Goal: Transaction & Acquisition: Book appointment/travel/reservation

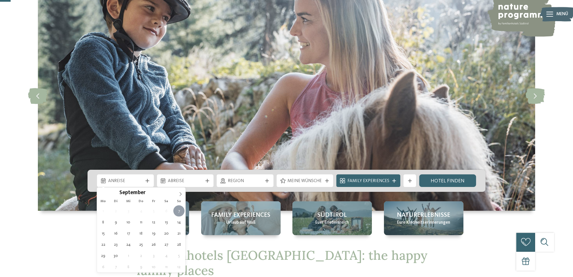
scroll to position [51, 0]
type div "07.09.2025"
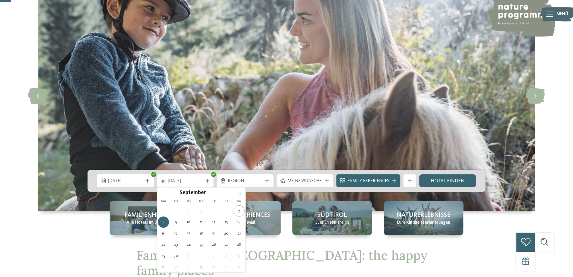
click at [239, 194] on icon at bounding box center [240, 194] width 4 height 4
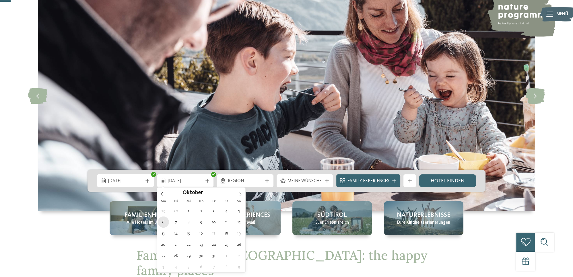
type div "06.10.2025"
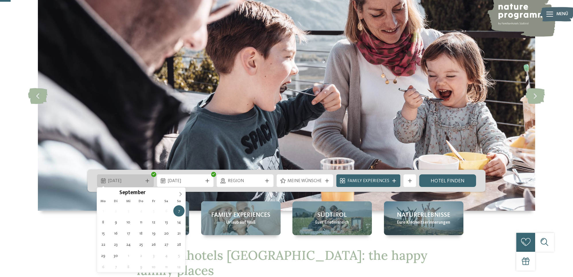
click at [143, 183] on div "07.09.2025" at bounding box center [125, 181] width 38 height 7
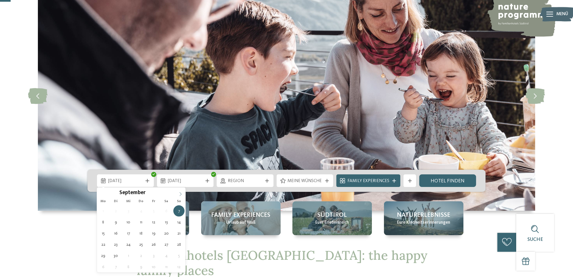
click at [182, 194] on icon at bounding box center [180, 194] width 4 height 4
type div "06.10.2025"
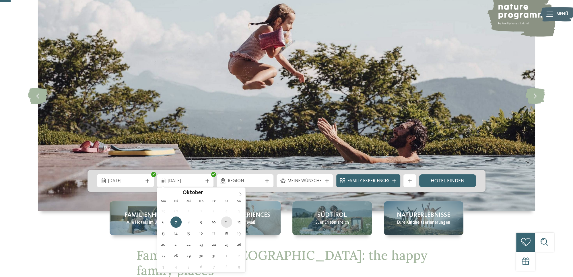
type div "11.10.2025"
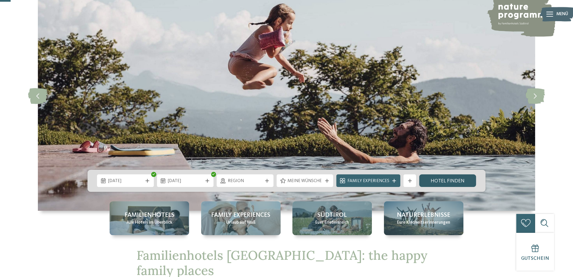
click at [446, 180] on link "Hotel finden" at bounding box center [447, 180] width 57 height 13
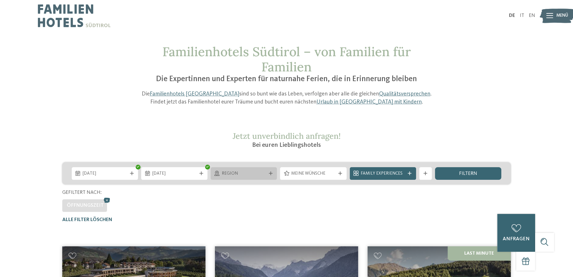
click at [272, 175] on icon at bounding box center [271, 174] width 4 height 4
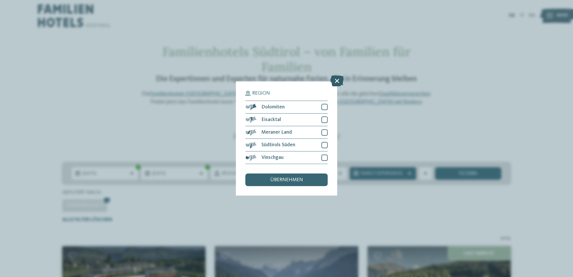
click at [338, 79] on icon at bounding box center [336, 80] width 13 height 11
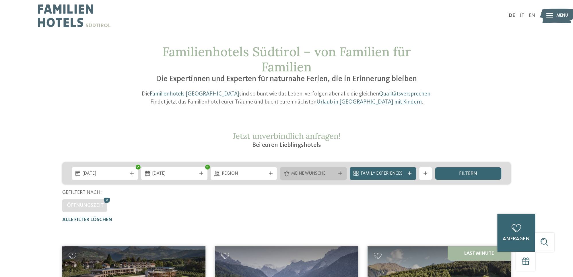
click at [341, 173] on icon at bounding box center [340, 174] width 4 height 4
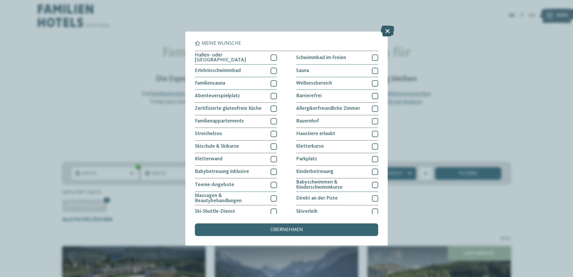
click at [385, 30] on icon at bounding box center [387, 31] width 13 height 11
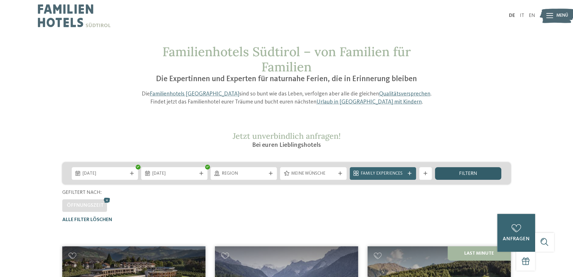
click at [467, 173] on span "filtern" at bounding box center [468, 173] width 18 height 5
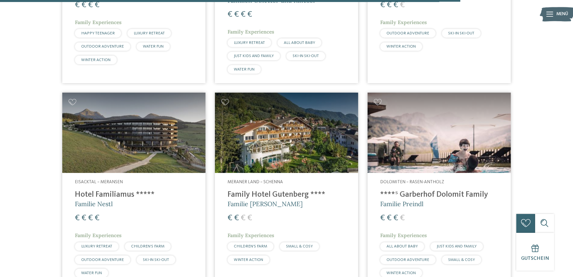
scroll to position [1467, 0]
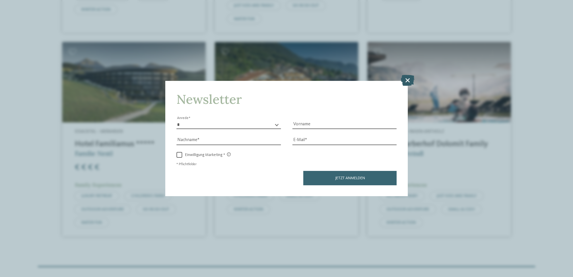
click at [407, 79] on icon at bounding box center [407, 80] width 13 height 11
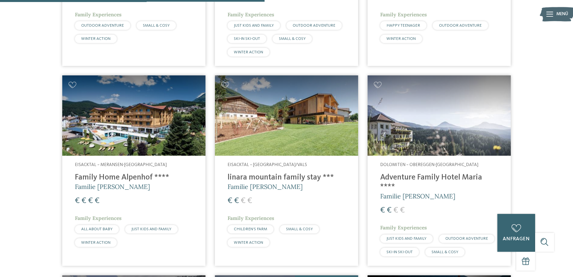
scroll to position [810, 0]
click at [410, 180] on h4 "Adventure Family Hotel Maria ****" at bounding box center [439, 182] width 118 height 19
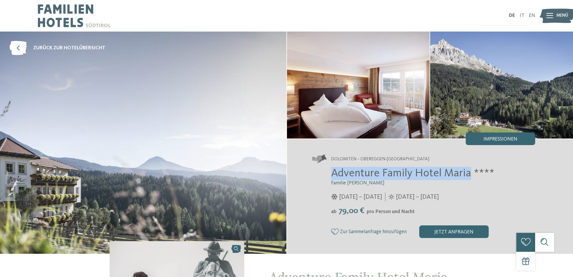
drag, startPoint x: 467, startPoint y: 174, endPoint x: 331, endPoint y: 168, distance: 136.4
click at [331, 168] on div "Adventure Family Hotel Maria **** Familie [PERSON_NAME] [DATE] – [DATE] ab" at bounding box center [423, 202] width 223 height 71
click at [22, 46] on icon at bounding box center [18, 48] width 18 height 14
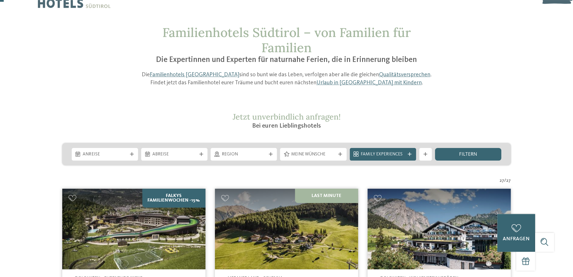
scroll to position [51, 0]
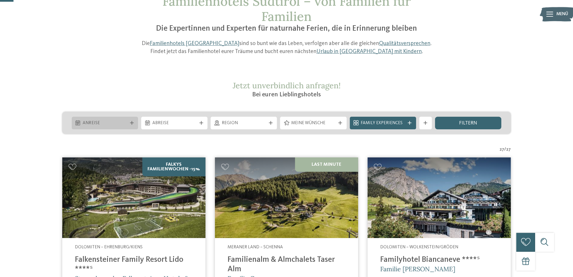
click at [95, 120] on span "Anreise" at bounding box center [105, 123] width 44 height 6
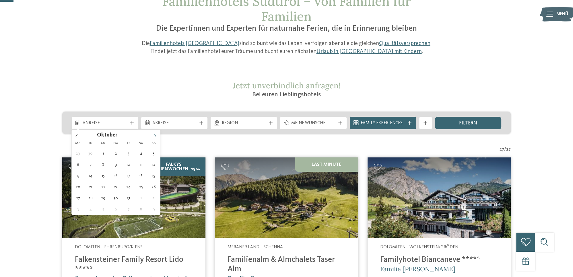
click at [156, 137] on icon at bounding box center [155, 137] width 2 height 4
type div "06.10.2025"
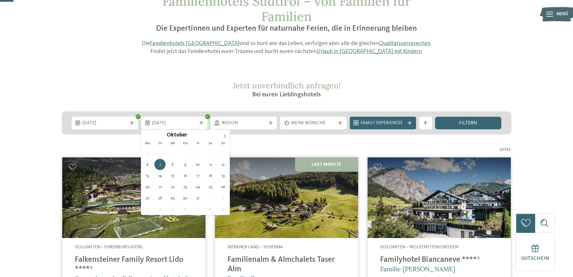
type div "11.10.2025"
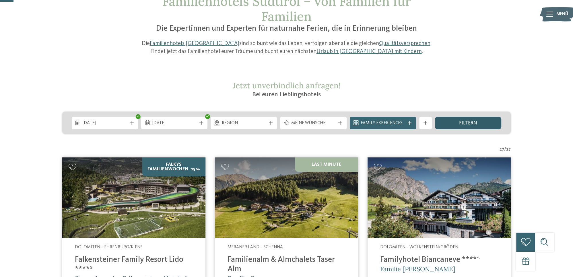
click at [450, 127] on div "filtern" at bounding box center [468, 123] width 66 height 13
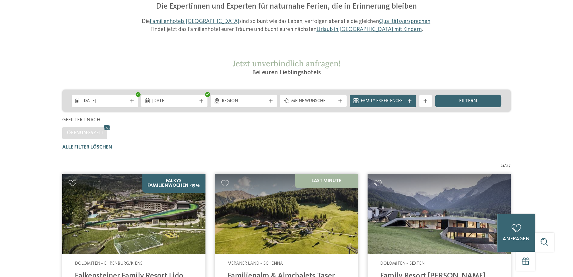
scroll to position [0, 0]
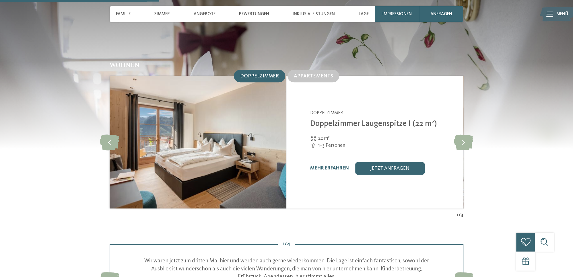
scroll to position [657, 0]
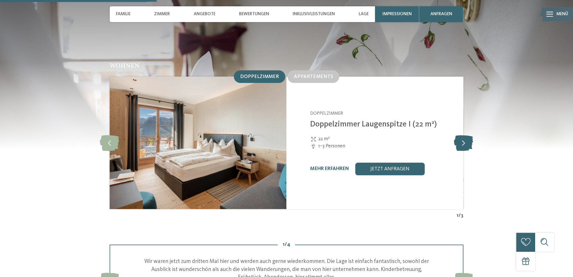
click at [459, 138] on icon at bounding box center [463, 143] width 19 height 16
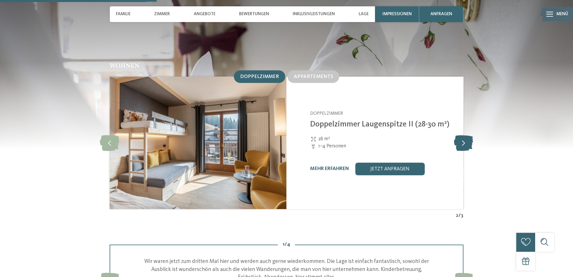
click at [463, 140] on icon at bounding box center [463, 143] width 19 height 16
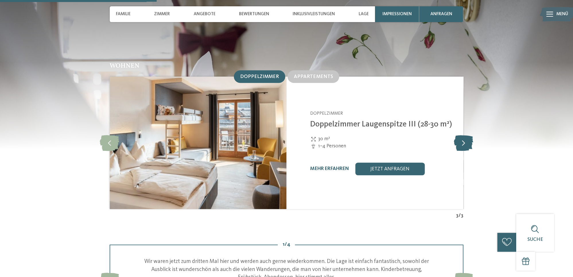
click at [463, 140] on icon at bounding box center [463, 143] width 19 height 16
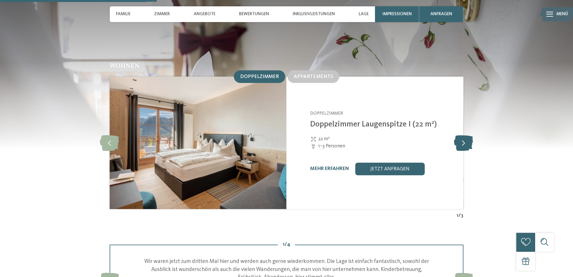
click at [463, 140] on icon at bounding box center [463, 143] width 19 height 16
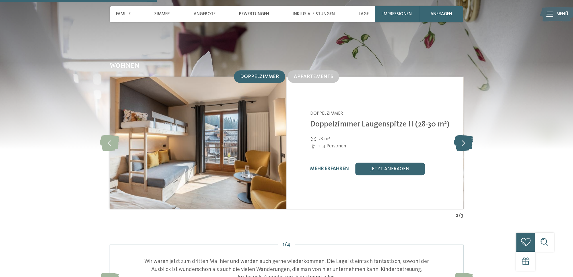
click at [463, 140] on icon at bounding box center [463, 143] width 19 height 16
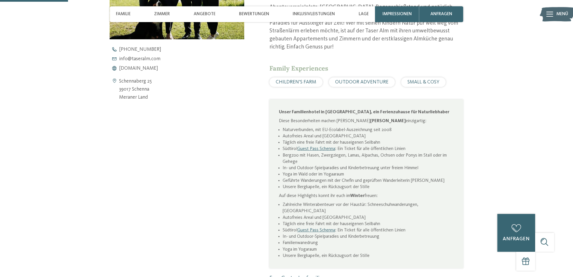
scroll to position [0, 0]
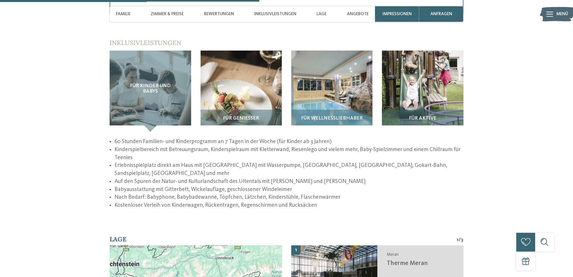
scroll to position [1010, 0]
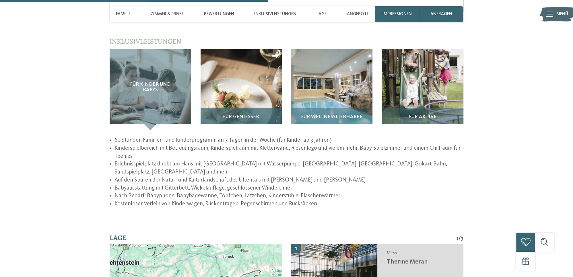
click at [225, 114] on span "Für Genießer" at bounding box center [241, 116] width 36 height 5
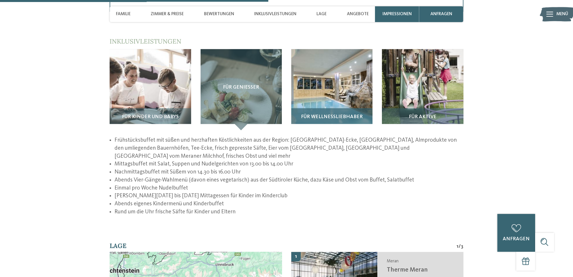
click at [336, 114] on span "Für Wellnessliebhaber" at bounding box center [332, 116] width 62 height 5
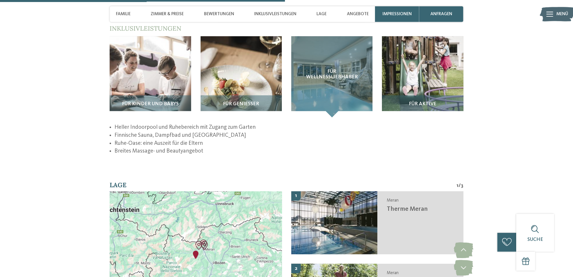
scroll to position [1061, 0]
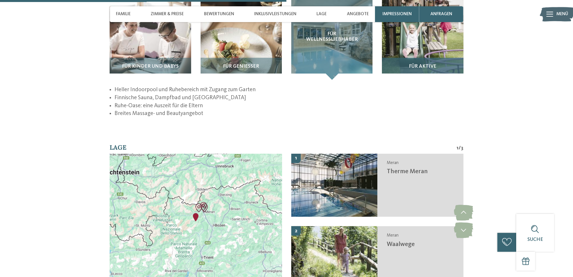
click at [417, 63] on div "Für Aktive" at bounding box center [422, 69] width 81 height 22
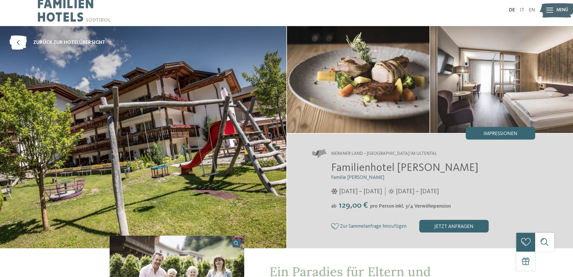
scroll to position [0, 0]
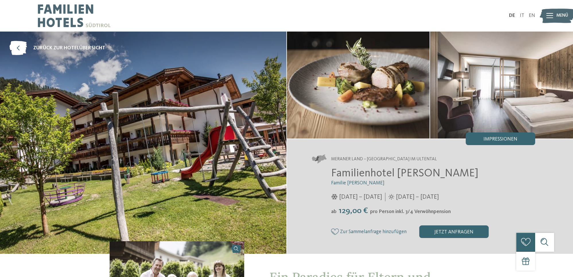
click at [503, 145] on div "Meraner Land – St. Walburg im Ultental Familienhotel Viktoria Familie Paris Sta…" at bounding box center [430, 196] width 286 height 115
click at [503, 143] on div "Impressionen" at bounding box center [500, 139] width 69 height 13
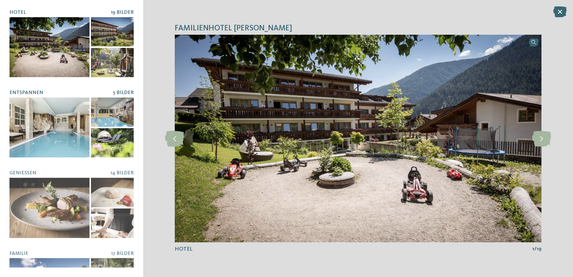
click at [53, 137] on div at bounding box center [49, 128] width 80 height 60
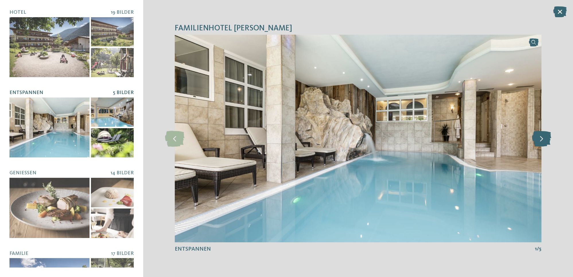
click at [538, 142] on icon at bounding box center [541, 139] width 19 height 16
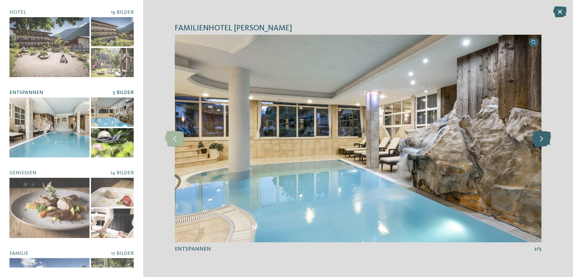
click at [538, 142] on icon at bounding box center [541, 139] width 19 height 16
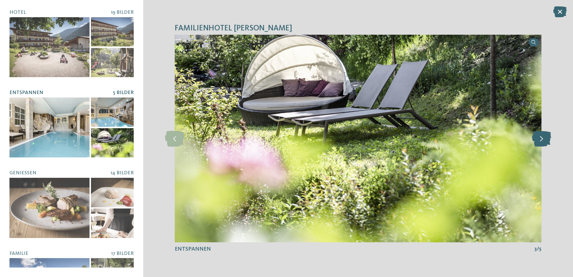
click at [538, 142] on icon at bounding box center [541, 139] width 19 height 16
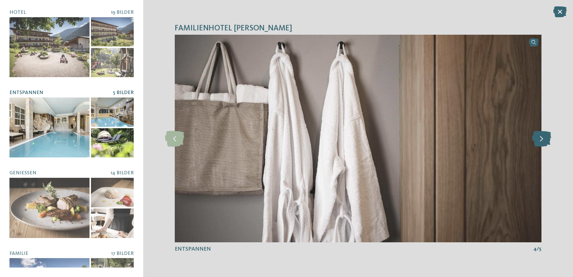
click at [538, 142] on icon at bounding box center [541, 139] width 19 height 16
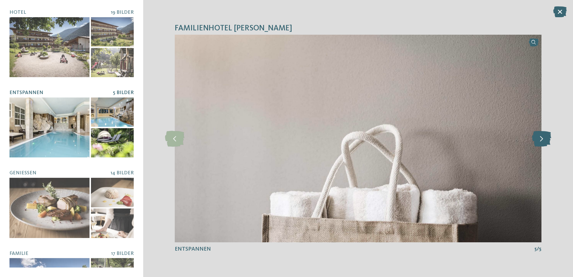
click at [538, 142] on icon at bounding box center [541, 139] width 19 height 16
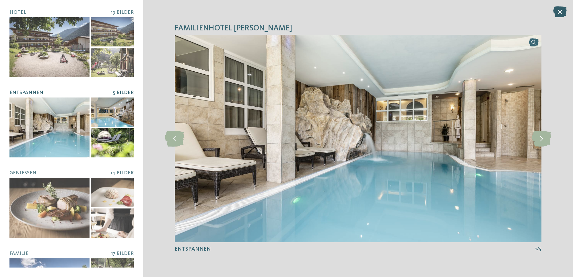
click at [556, 13] on icon at bounding box center [559, 11] width 13 height 11
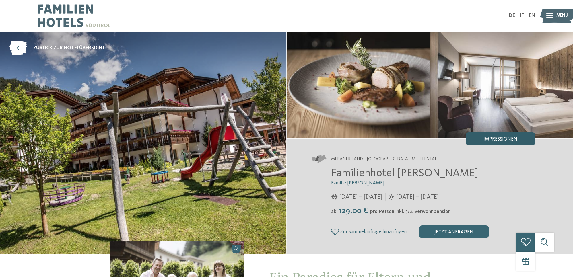
click at [494, 136] on div "Impressionen" at bounding box center [500, 139] width 69 height 13
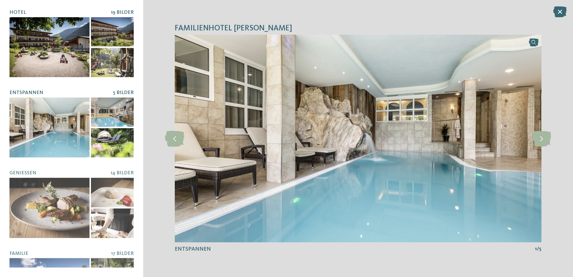
click at [77, 44] on div at bounding box center [49, 47] width 80 height 60
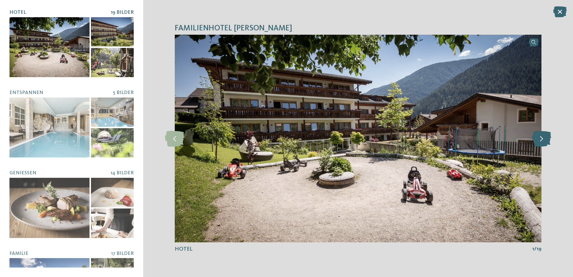
click at [541, 139] on icon at bounding box center [541, 139] width 19 height 16
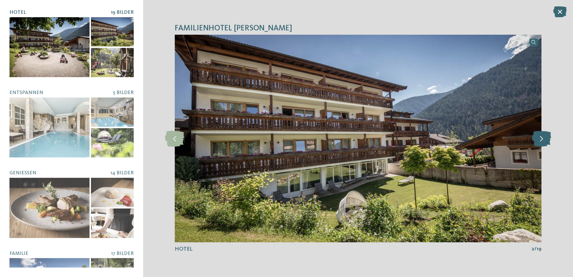
click at [541, 139] on icon at bounding box center [541, 139] width 19 height 16
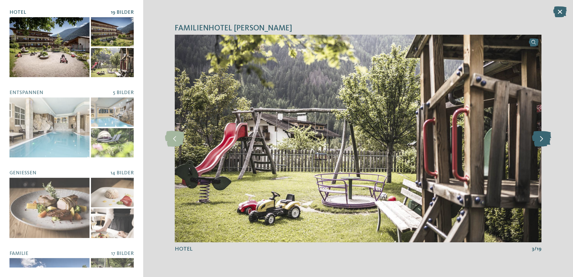
click at [541, 139] on icon at bounding box center [541, 139] width 19 height 16
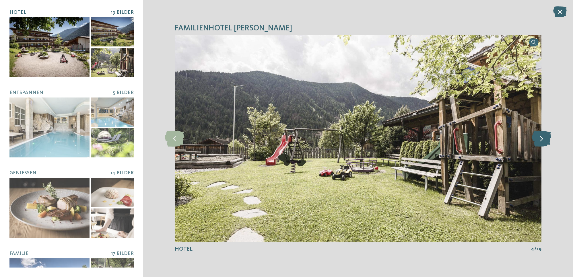
click at [541, 139] on icon at bounding box center [541, 139] width 19 height 16
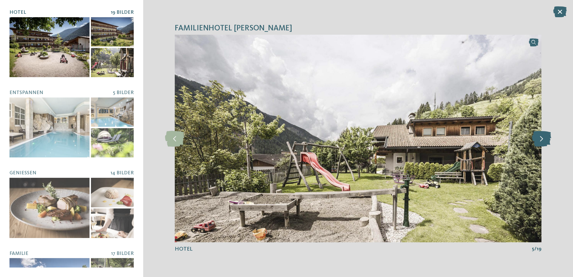
click at [541, 139] on icon at bounding box center [541, 139] width 19 height 16
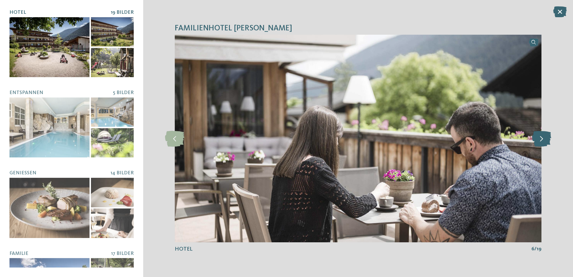
click at [541, 139] on icon at bounding box center [541, 139] width 19 height 16
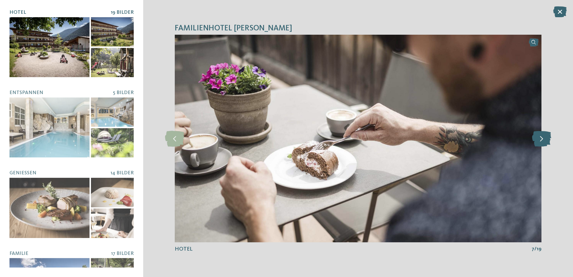
click at [541, 139] on icon at bounding box center [541, 139] width 19 height 16
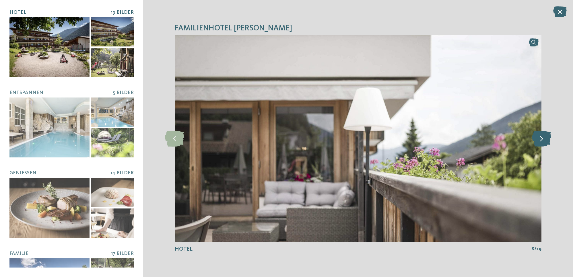
click at [541, 139] on icon at bounding box center [541, 139] width 19 height 16
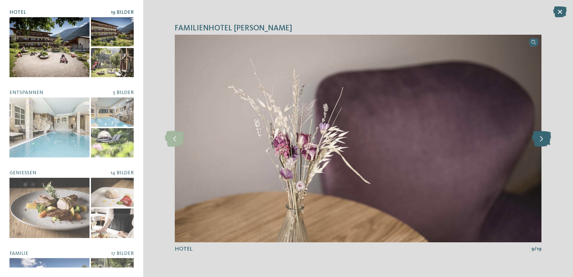
click at [541, 139] on icon at bounding box center [541, 139] width 19 height 16
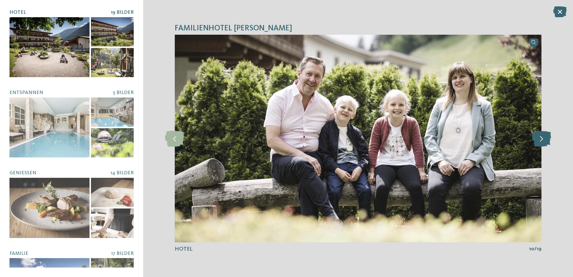
click at [541, 139] on icon at bounding box center [541, 139] width 19 height 16
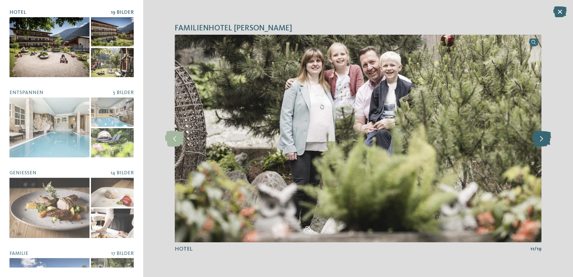
click at [541, 139] on icon at bounding box center [541, 139] width 19 height 16
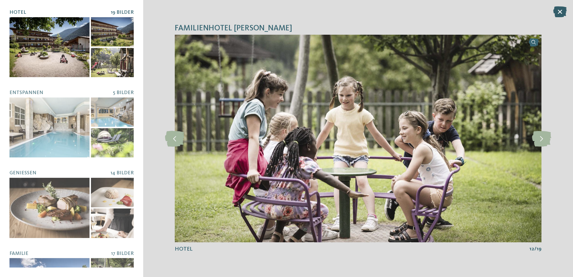
click at [564, 11] on icon at bounding box center [559, 11] width 13 height 11
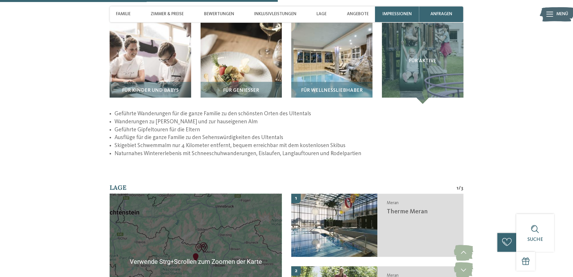
scroll to position [1010, 0]
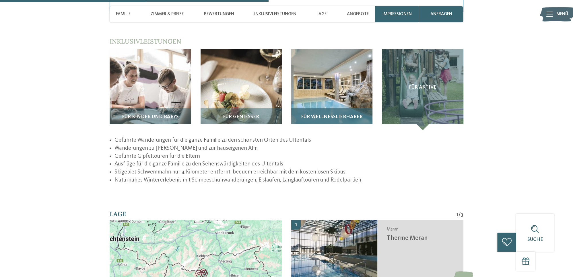
click at [321, 108] on div "Für Wellnessliebhaber" at bounding box center [331, 119] width 81 height 22
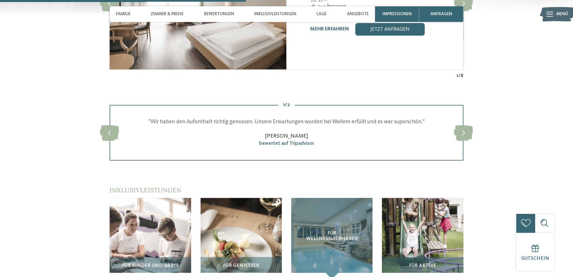
scroll to position [859, 0]
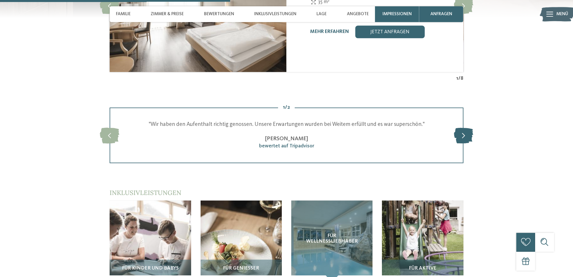
click at [460, 127] on icon at bounding box center [463, 135] width 19 height 16
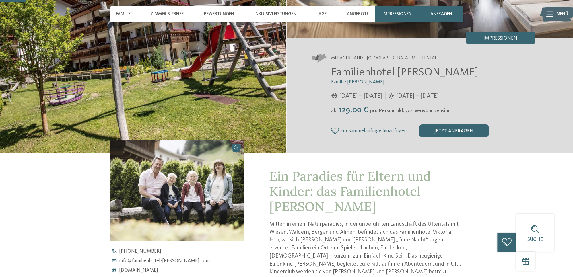
scroll to position [0, 0]
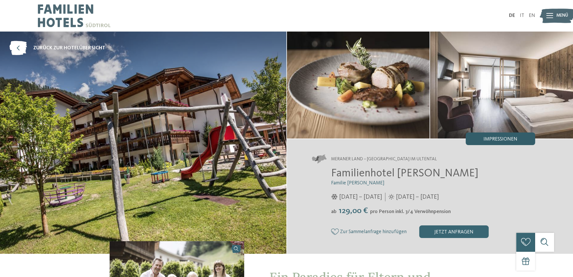
click at [481, 136] on div "Impressionen" at bounding box center [500, 139] width 69 height 13
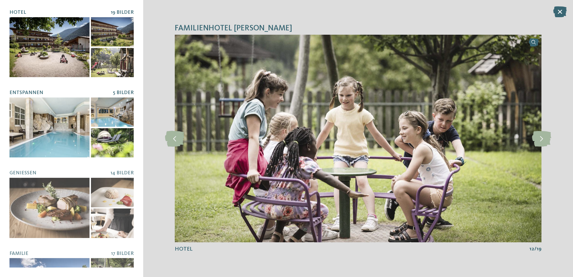
click at [58, 145] on div at bounding box center [49, 128] width 80 height 60
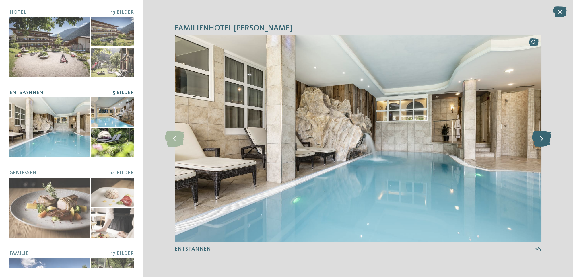
click at [546, 138] on icon at bounding box center [541, 139] width 19 height 16
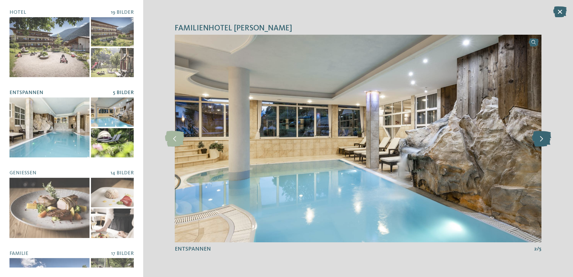
click at [546, 138] on icon at bounding box center [541, 139] width 19 height 16
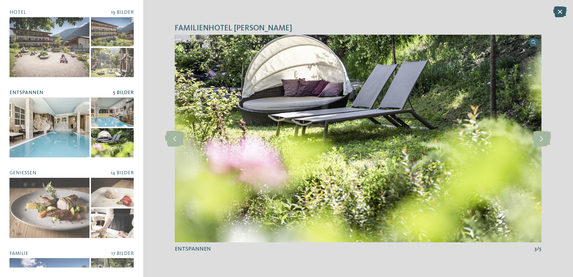
click at [556, 13] on icon at bounding box center [559, 11] width 13 height 11
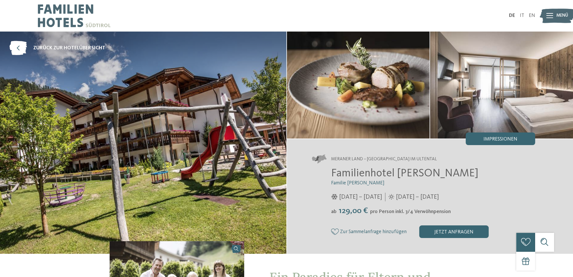
scroll to position [202, 0]
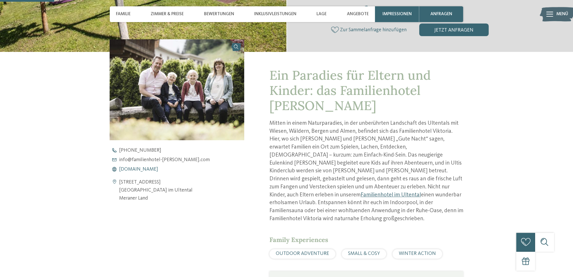
click at [149, 170] on span "www.familienhotel-viktoria.com" at bounding box center [138, 169] width 39 height 5
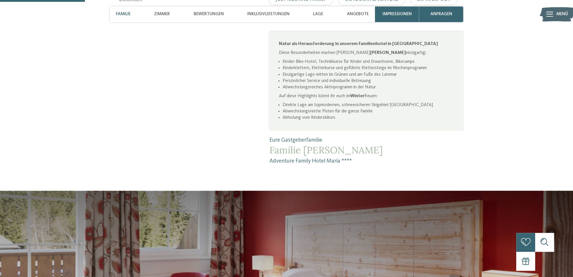
scroll to position [303, 0]
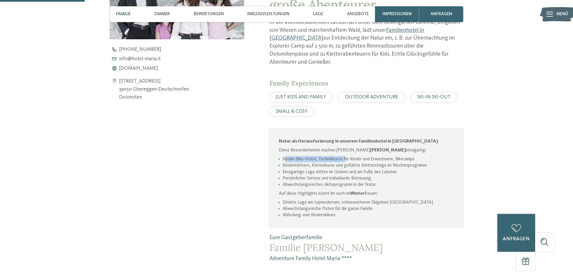
drag, startPoint x: 285, startPoint y: 149, endPoint x: 359, endPoint y: 153, distance: 74.1
click at [346, 156] on li "Kinder-Bike-Hotel, Technikkurse für Kinder und Erwachsene, Bikecamps" at bounding box center [368, 159] width 171 height 6
click at [359, 156] on li "Kinder-Bike-Hotel, Technikkurse für Kinder und Erwachsene, Bikecamps" at bounding box center [368, 159] width 171 height 6
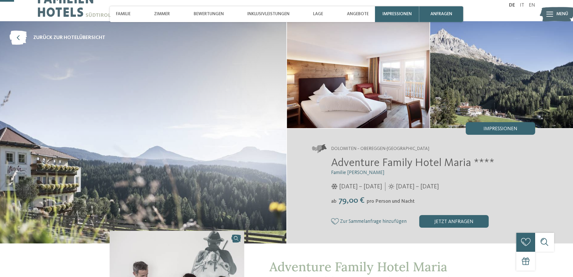
scroll to position [0, 0]
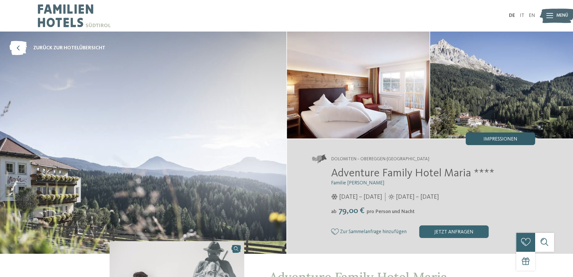
click at [476, 136] on div "Impressionen" at bounding box center [500, 139] width 69 height 13
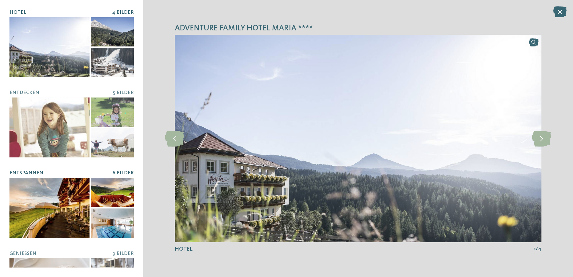
click at [58, 201] on div at bounding box center [49, 208] width 80 height 60
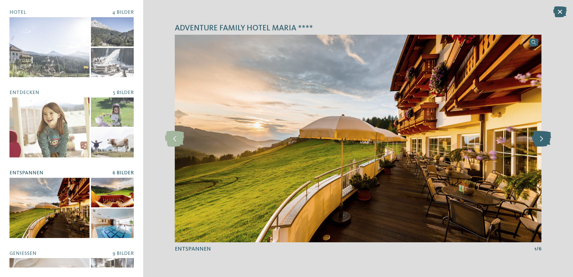
click at [538, 138] on icon at bounding box center [541, 139] width 19 height 16
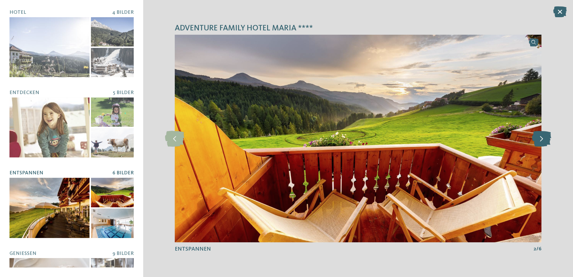
click at [541, 139] on icon at bounding box center [541, 139] width 19 height 16
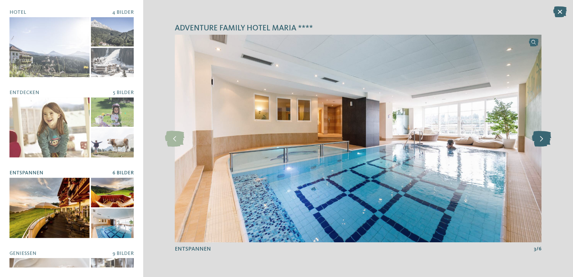
click at [541, 139] on icon at bounding box center [541, 139] width 19 height 16
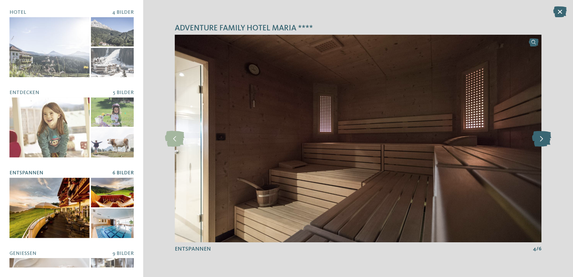
click at [541, 139] on icon at bounding box center [541, 139] width 19 height 16
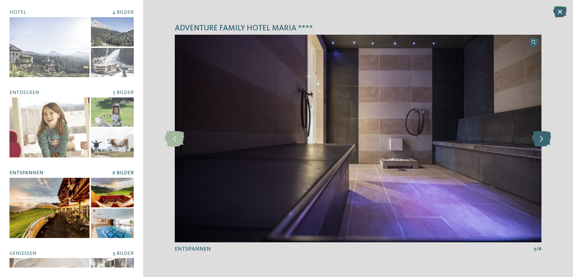
click at [541, 139] on icon at bounding box center [541, 139] width 19 height 16
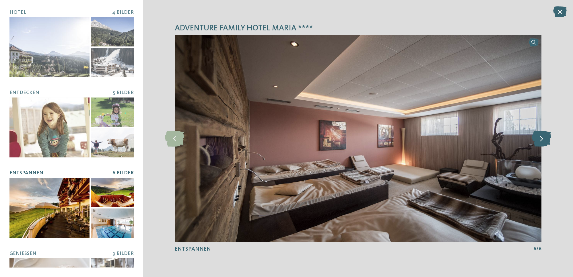
click at [541, 139] on icon at bounding box center [541, 139] width 19 height 16
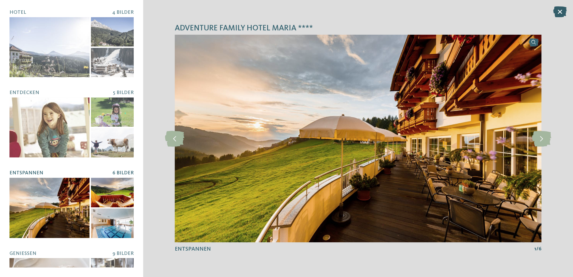
click at [559, 15] on icon at bounding box center [559, 11] width 13 height 11
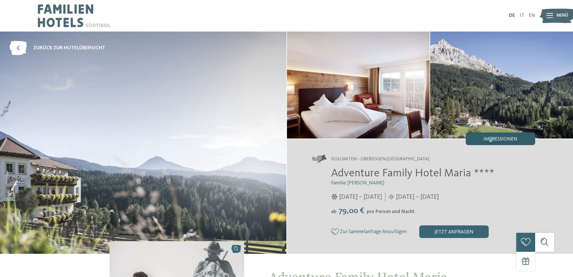
click at [491, 137] on div "Impressionen" at bounding box center [500, 139] width 69 height 13
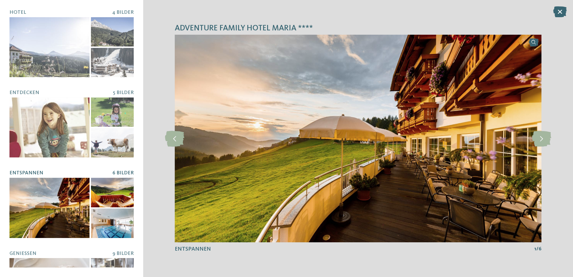
click at [61, 209] on div at bounding box center [49, 208] width 80 height 60
click at [107, 227] on div at bounding box center [112, 224] width 43 height 30
click at [103, 188] on div at bounding box center [112, 193] width 43 height 30
click at [122, 170] on div "Hotel 4 Bilder Entdecken Wohnen" at bounding box center [71, 138] width 124 height 258
click at [119, 175] on span "6 Bilder" at bounding box center [122, 173] width 21 height 5
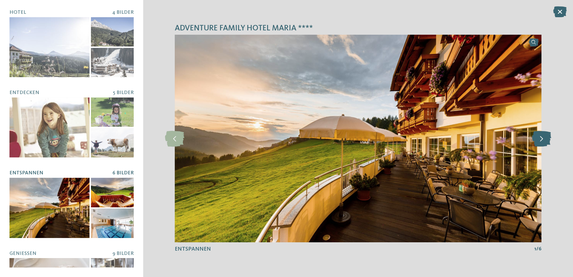
click at [533, 139] on icon at bounding box center [541, 139] width 19 height 16
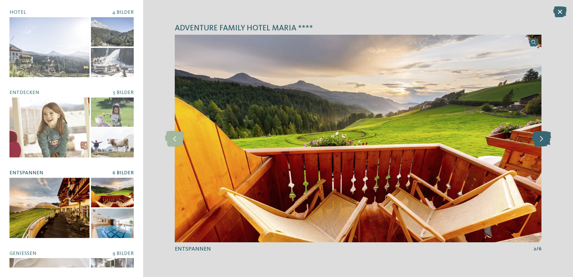
click at [538, 140] on icon at bounding box center [541, 139] width 19 height 16
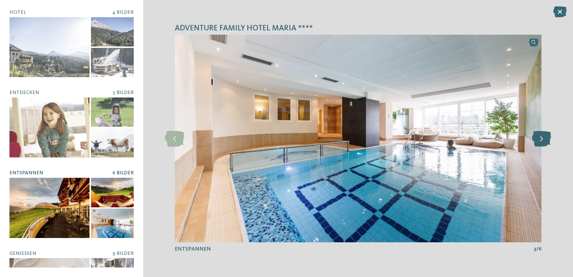
click at [538, 140] on icon at bounding box center [541, 139] width 19 height 16
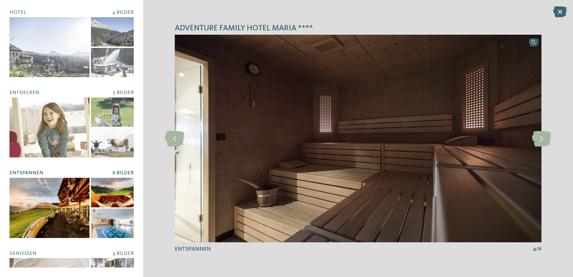
click at [552, 13] on div "Adventure Family Hotel Maria **** slide 1 of 4 1" at bounding box center [358, 138] width 430 height 277
click at [558, 14] on icon at bounding box center [559, 11] width 13 height 11
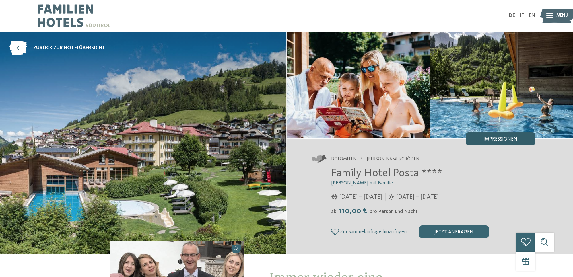
click at [488, 137] on div "Impressionen" at bounding box center [500, 139] width 69 height 13
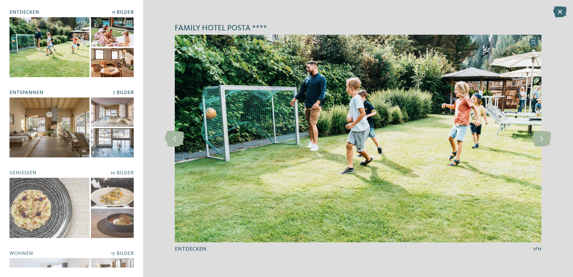
click at [48, 129] on div at bounding box center [49, 128] width 80 height 60
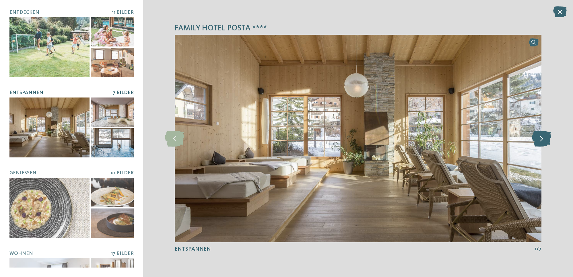
click at [546, 137] on icon at bounding box center [541, 139] width 19 height 16
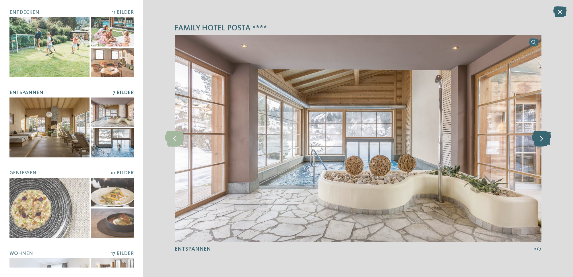
click at [541, 138] on icon at bounding box center [541, 139] width 19 height 16
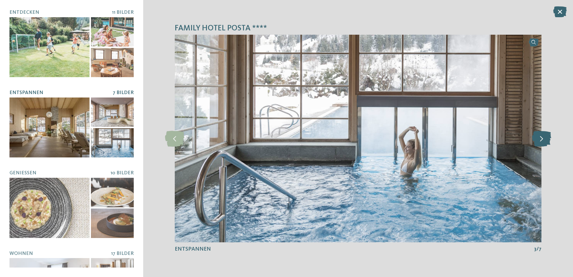
click at [541, 138] on icon at bounding box center [541, 139] width 19 height 16
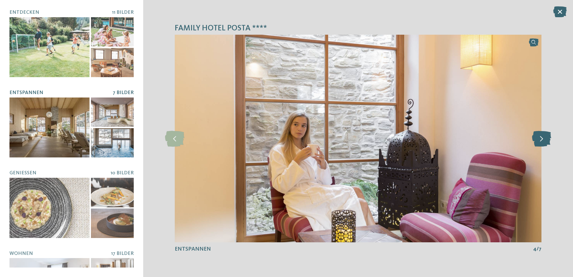
click at [541, 138] on icon at bounding box center [541, 139] width 19 height 16
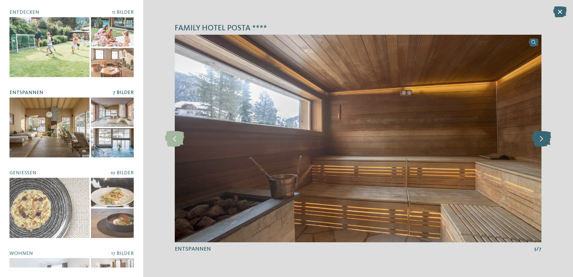
click at [541, 139] on icon at bounding box center [541, 139] width 19 height 16
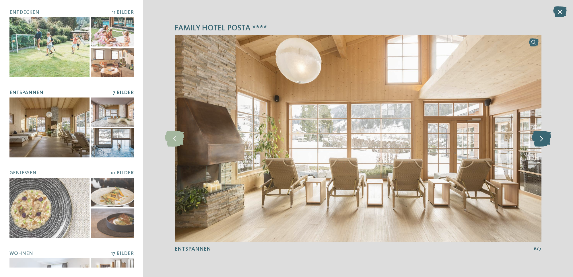
click at [541, 139] on icon at bounding box center [541, 139] width 19 height 16
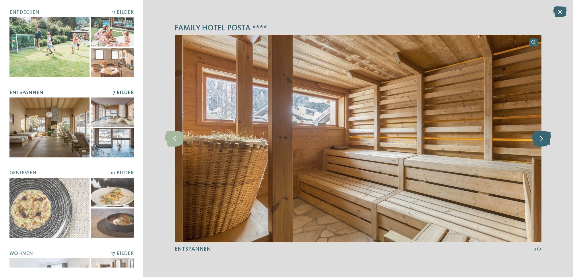
click at [541, 139] on icon at bounding box center [541, 139] width 19 height 16
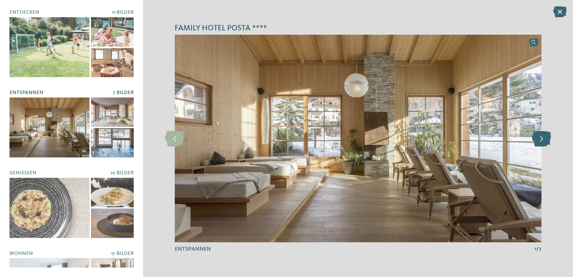
click at [541, 139] on icon at bounding box center [541, 139] width 19 height 16
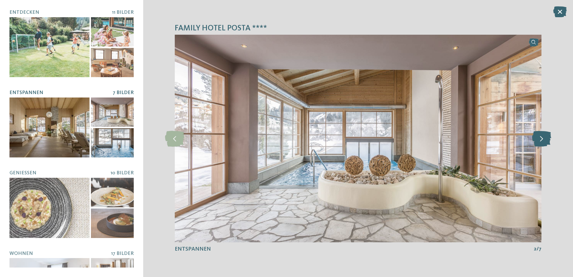
click at [541, 139] on icon at bounding box center [541, 139] width 19 height 16
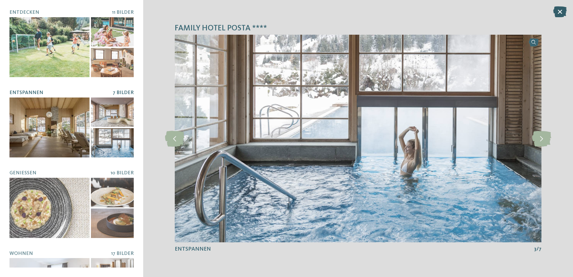
click at [555, 12] on icon at bounding box center [559, 11] width 13 height 11
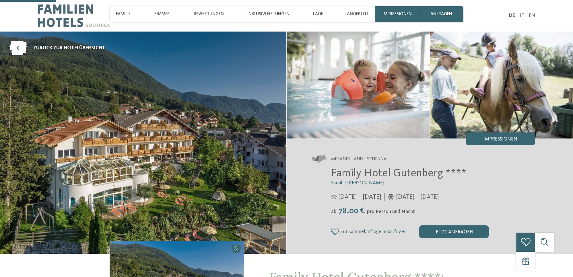
scroll to position [202, 0]
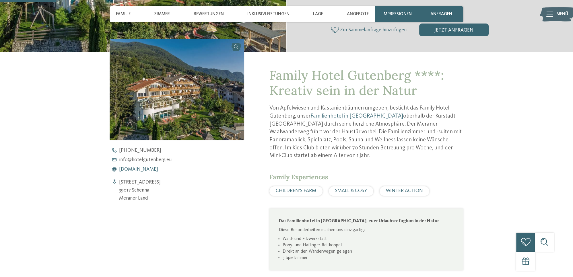
click at [149, 169] on span "[DOMAIN_NAME]" at bounding box center [138, 169] width 39 height 5
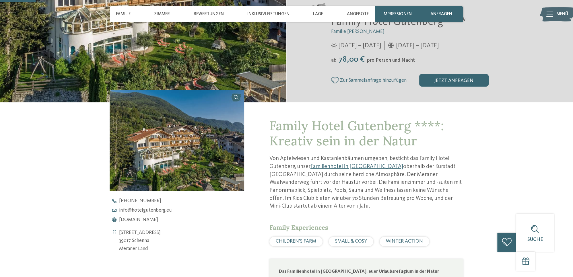
scroll to position [0, 0]
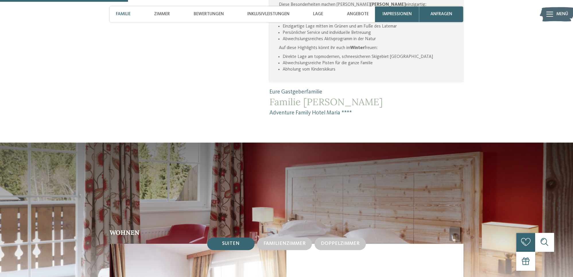
scroll to position [253, 0]
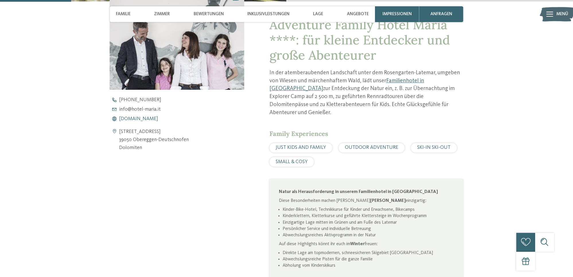
click at [139, 118] on span "[DOMAIN_NAME]" at bounding box center [138, 118] width 39 height 5
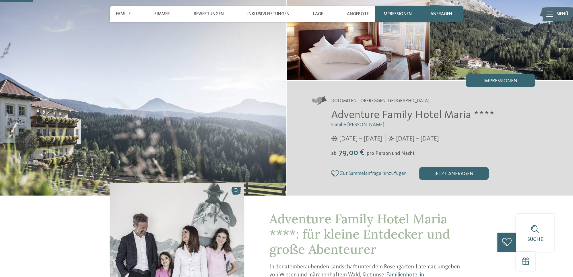
scroll to position [0, 0]
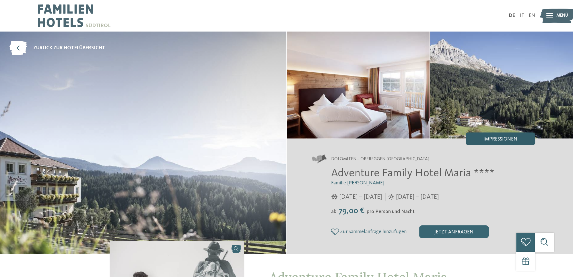
drag, startPoint x: 463, startPoint y: 132, endPoint x: 476, endPoint y: 137, distance: 14.0
click at [463, 132] on img at bounding box center [501, 85] width 143 height 107
click at [480, 137] on div "Impressionen" at bounding box center [500, 139] width 69 height 13
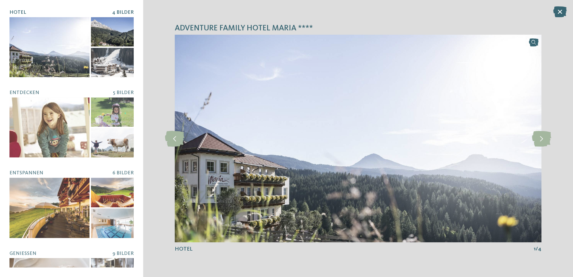
click at [55, 55] on div at bounding box center [49, 47] width 80 height 60
click at [538, 139] on icon at bounding box center [541, 139] width 19 height 16
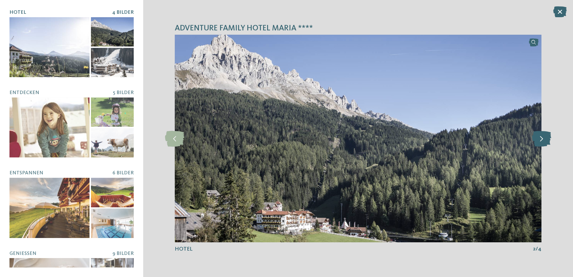
click at [548, 141] on icon at bounding box center [541, 139] width 19 height 16
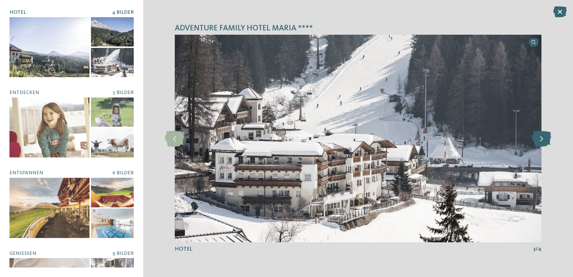
click at [548, 141] on icon at bounding box center [541, 139] width 19 height 16
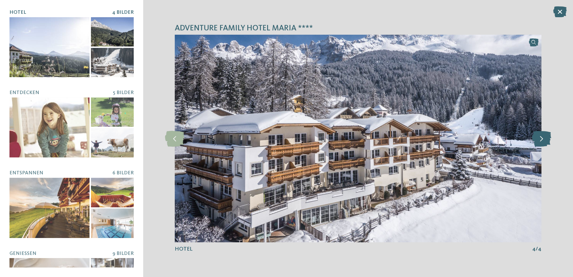
click at [548, 141] on icon at bounding box center [541, 139] width 19 height 16
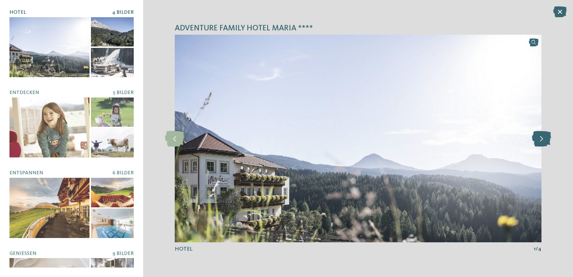
click at [548, 141] on icon at bounding box center [541, 139] width 19 height 16
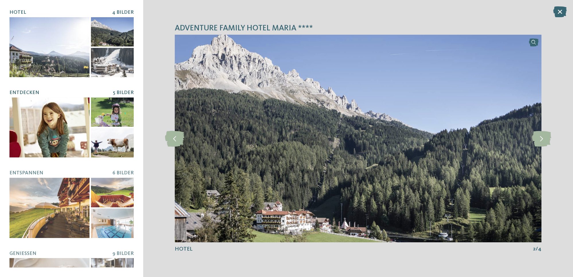
click at [50, 137] on div at bounding box center [49, 128] width 80 height 60
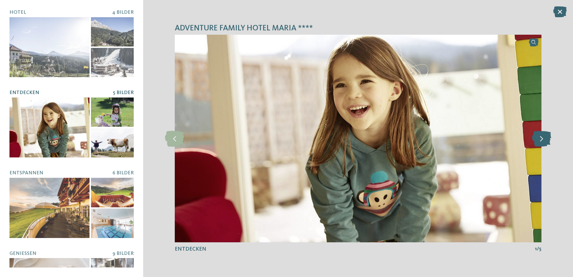
click at [541, 141] on icon at bounding box center [541, 139] width 19 height 16
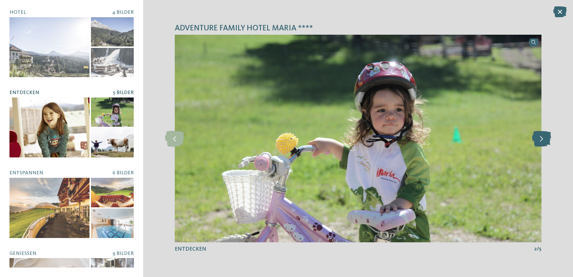
click at [543, 139] on icon at bounding box center [541, 139] width 19 height 16
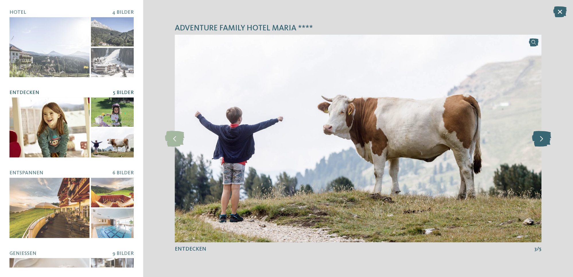
click at [543, 139] on icon at bounding box center [541, 139] width 19 height 16
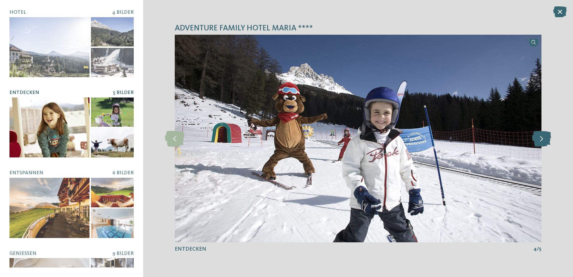
click at [543, 139] on icon at bounding box center [541, 139] width 19 height 16
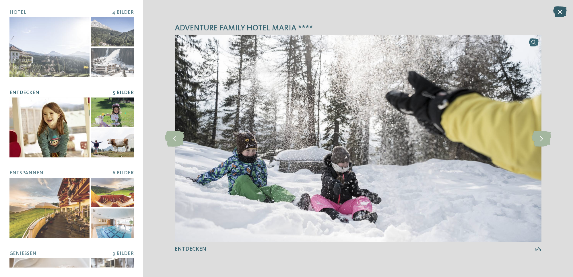
click at [562, 14] on icon at bounding box center [559, 11] width 13 height 11
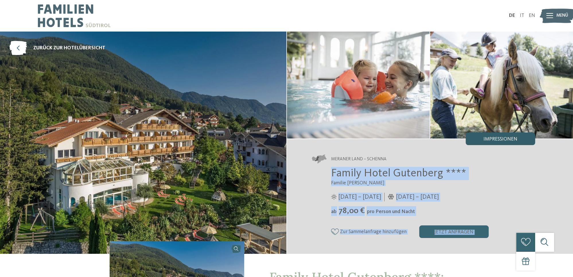
click at [476, 139] on div "Impressionen" at bounding box center [500, 139] width 69 height 13
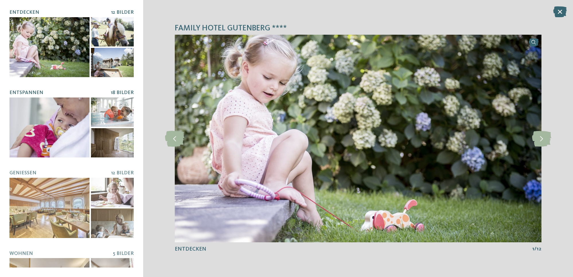
click at [64, 140] on div at bounding box center [49, 128] width 80 height 60
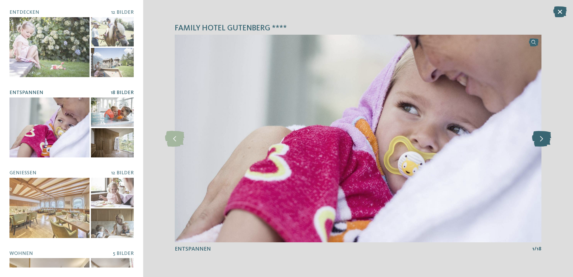
click at [540, 144] on icon at bounding box center [541, 139] width 19 height 16
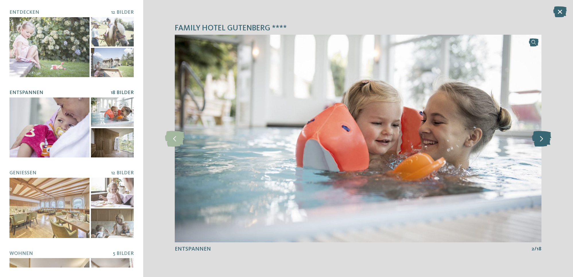
click at [540, 144] on icon at bounding box center [541, 139] width 19 height 16
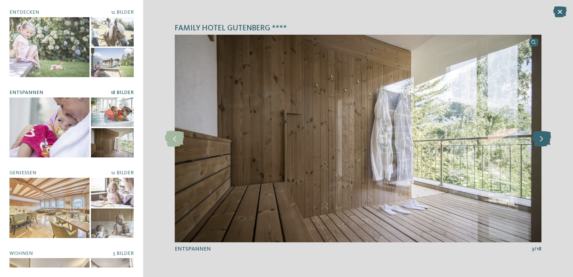
click at [540, 144] on icon at bounding box center [541, 139] width 19 height 16
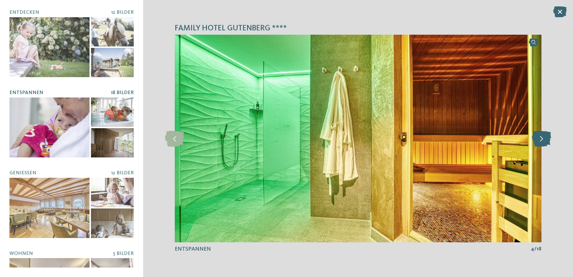
click at [540, 144] on icon at bounding box center [541, 139] width 19 height 16
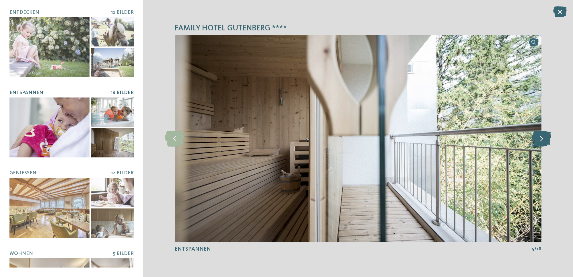
click at [540, 144] on icon at bounding box center [541, 139] width 19 height 16
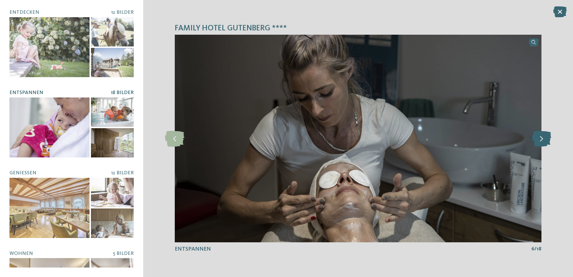
click at [540, 144] on icon at bounding box center [541, 139] width 19 height 16
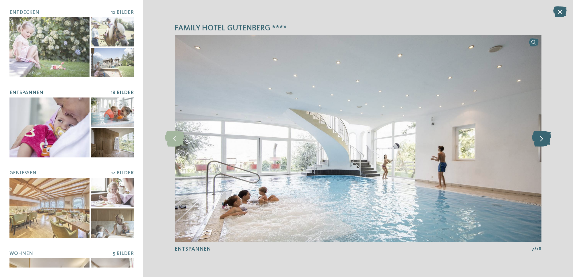
click at [540, 144] on icon at bounding box center [541, 139] width 19 height 16
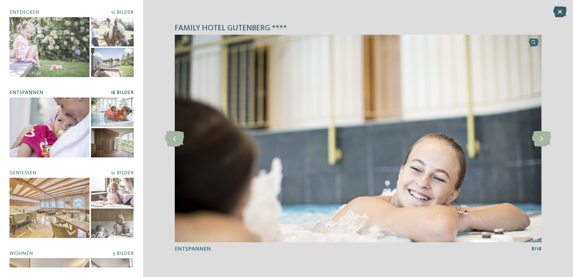
click at [559, 13] on icon at bounding box center [559, 11] width 13 height 11
